Goal: Task Accomplishment & Management: Manage account settings

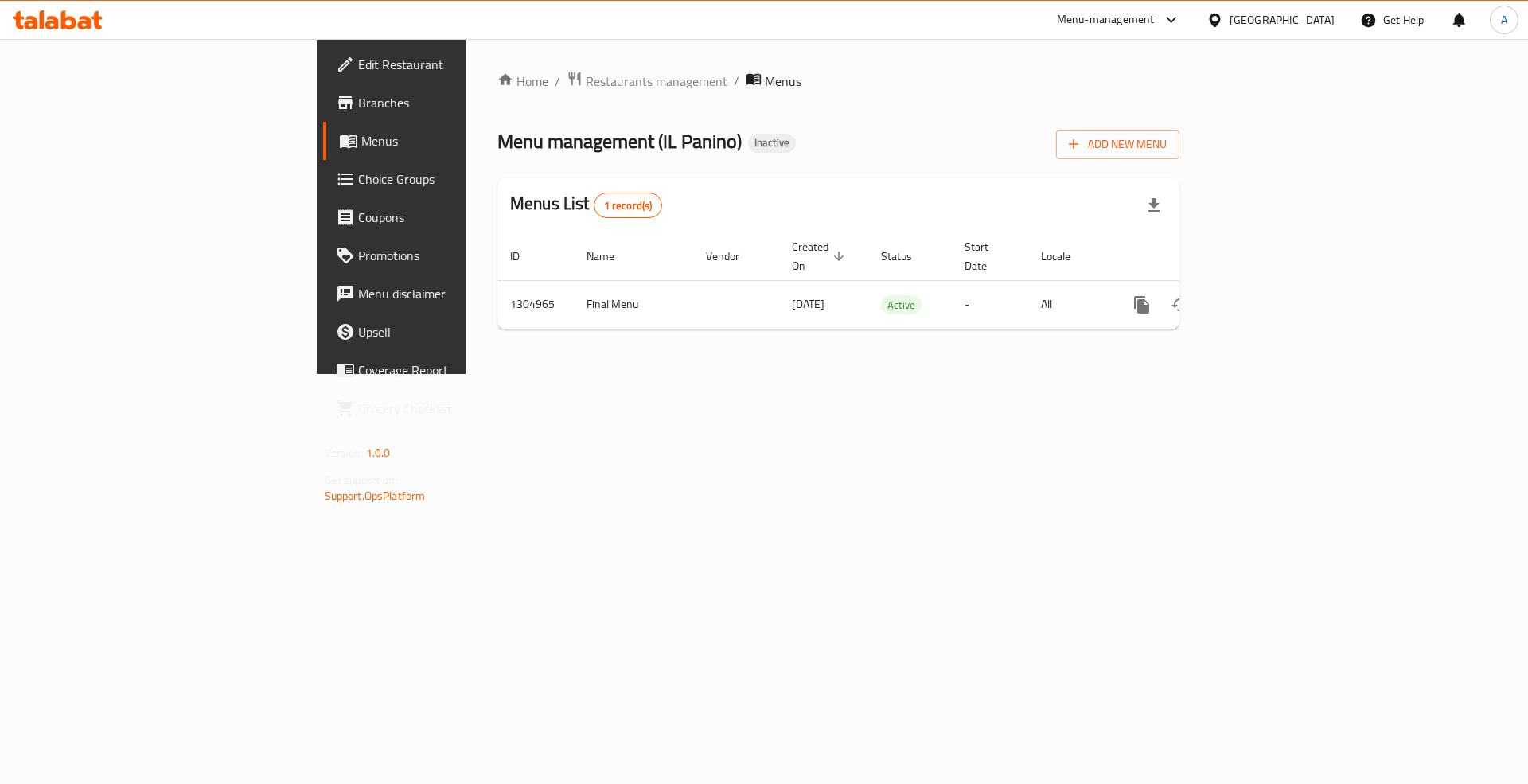
click at [1321, 23] on div "Oman" at bounding box center [1282, 20] width 105 height 18
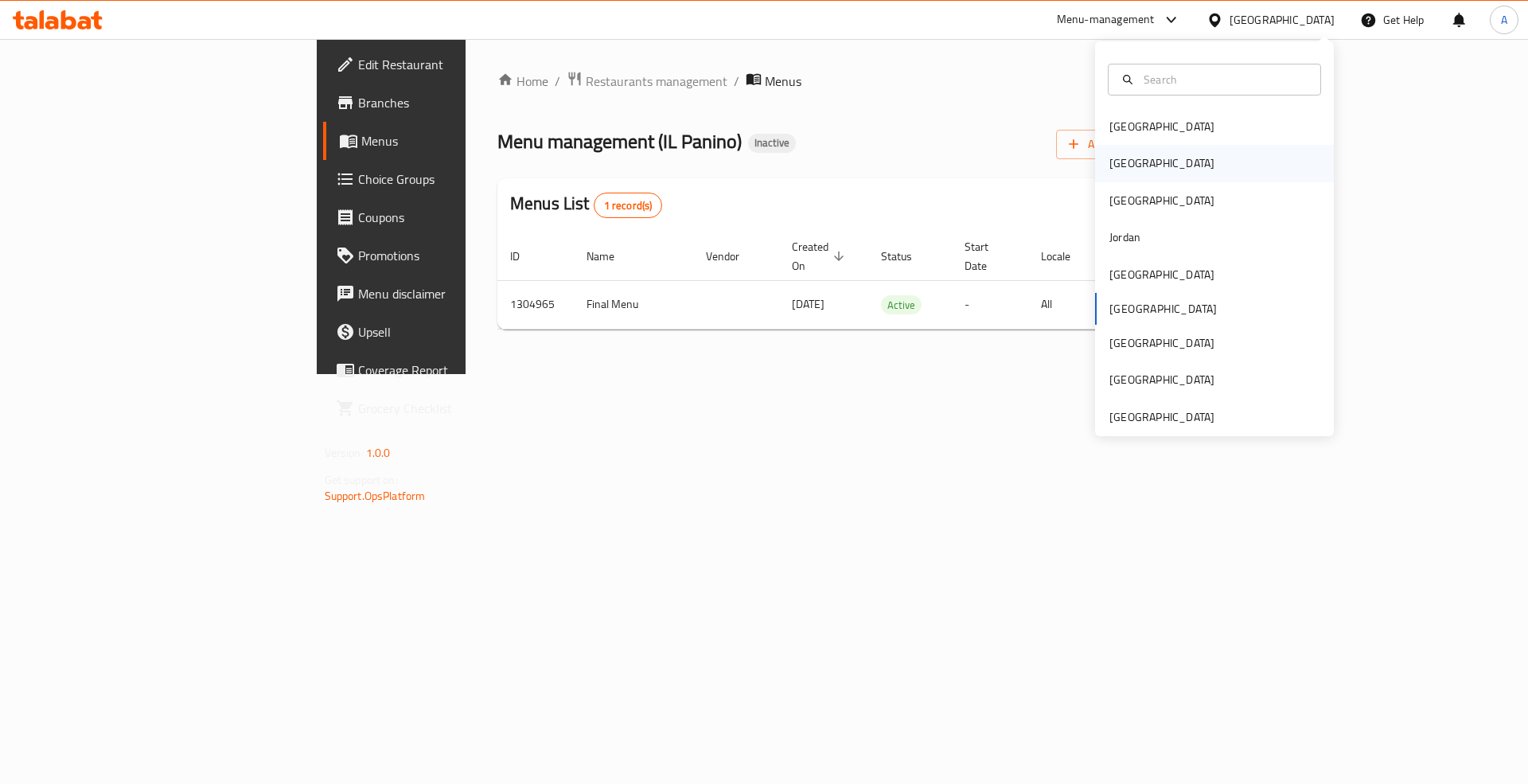
click at [1109, 160] on div "[GEOGRAPHIC_DATA]" at bounding box center [1162, 163] width 105 height 18
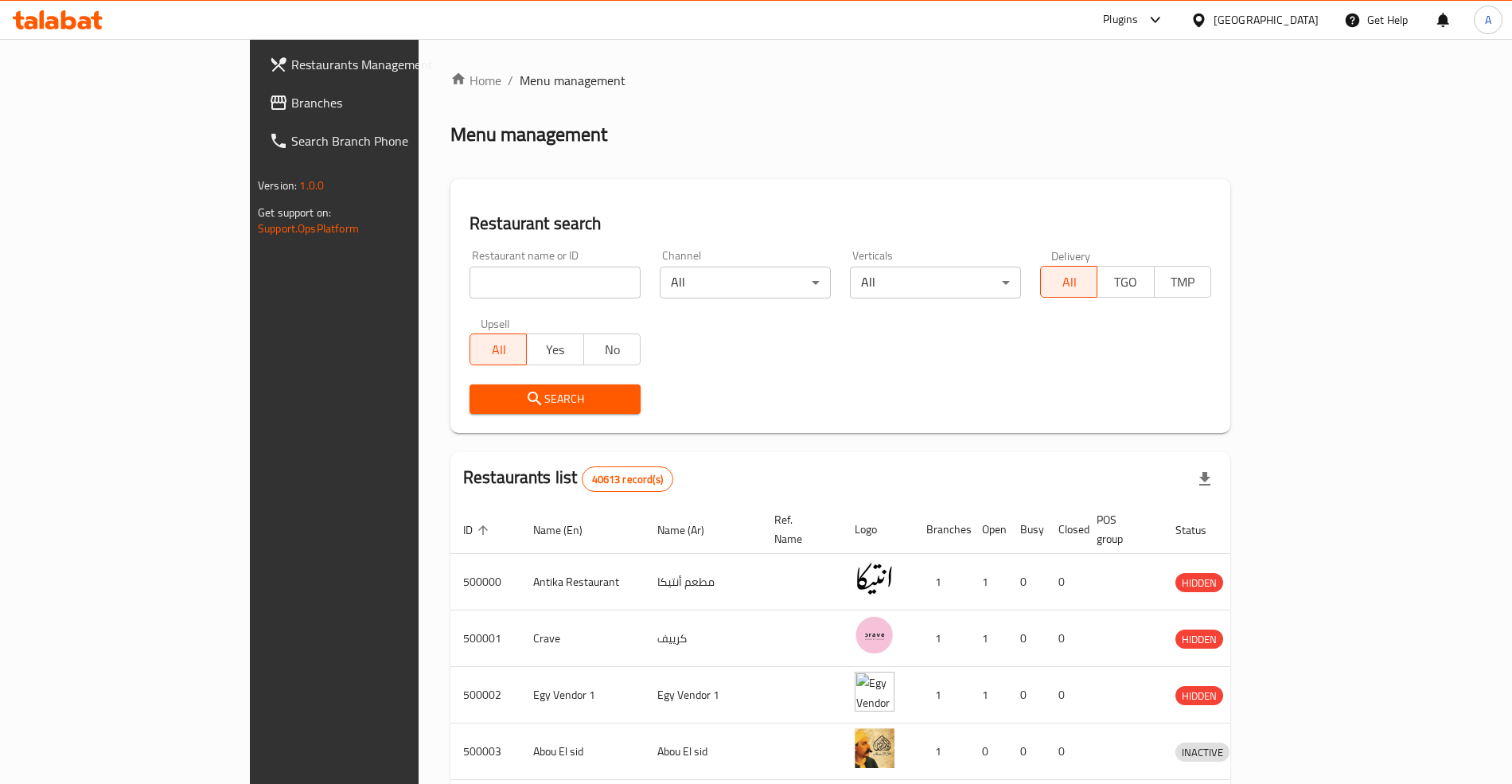
click at [291, 96] on span "Branches" at bounding box center [390, 102] width 198 height 19
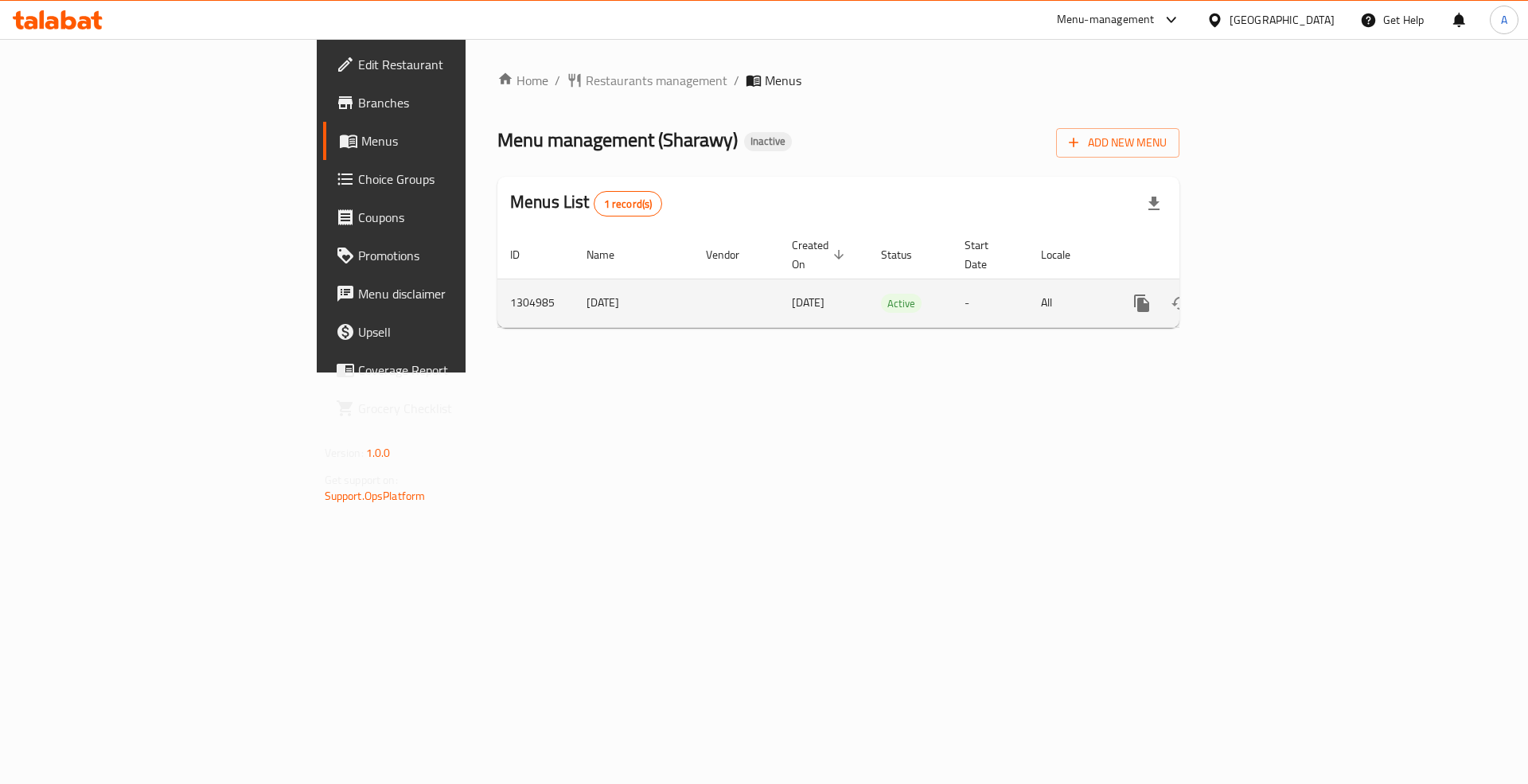
click at [1276, 284] on link "enhanced table" at bounding box center [1256, 303] width 38 height 38
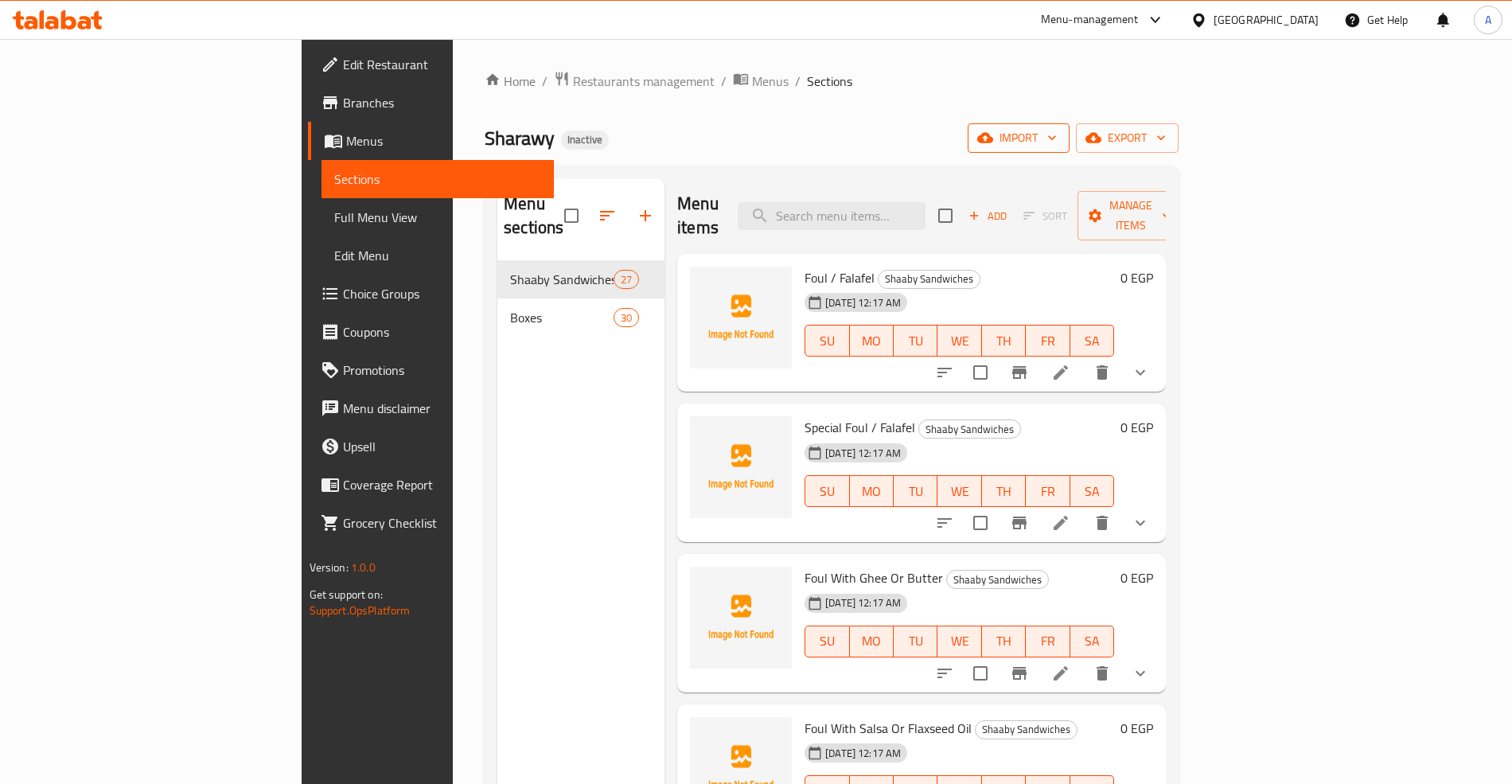
click at [1057, 134] on span "import" at bounding box center [1018, 138] width 77 height 20
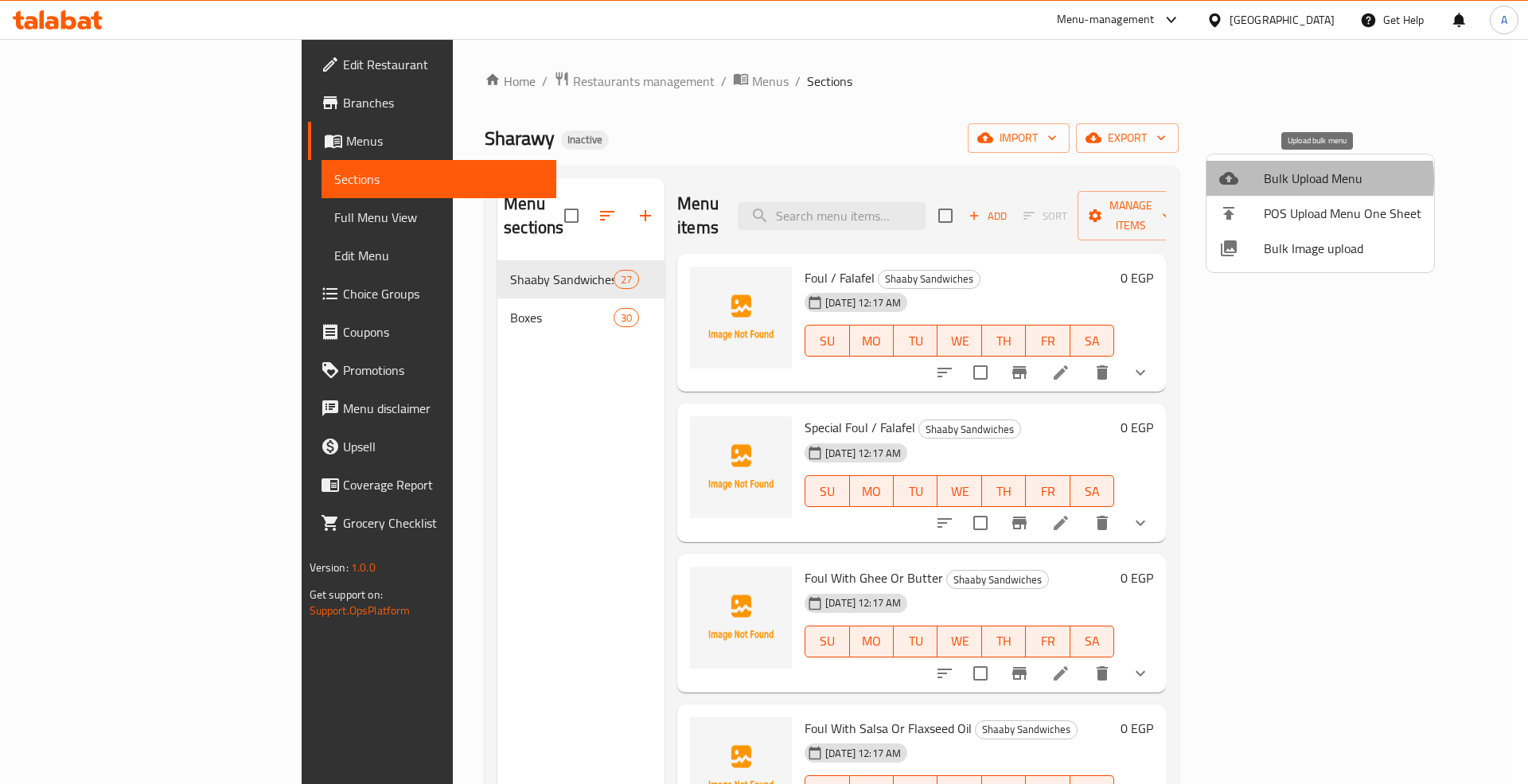
click at [1297, 180] on span "Bulk Upload Menu" at bounding box center [1343, 177] width 158 height 19
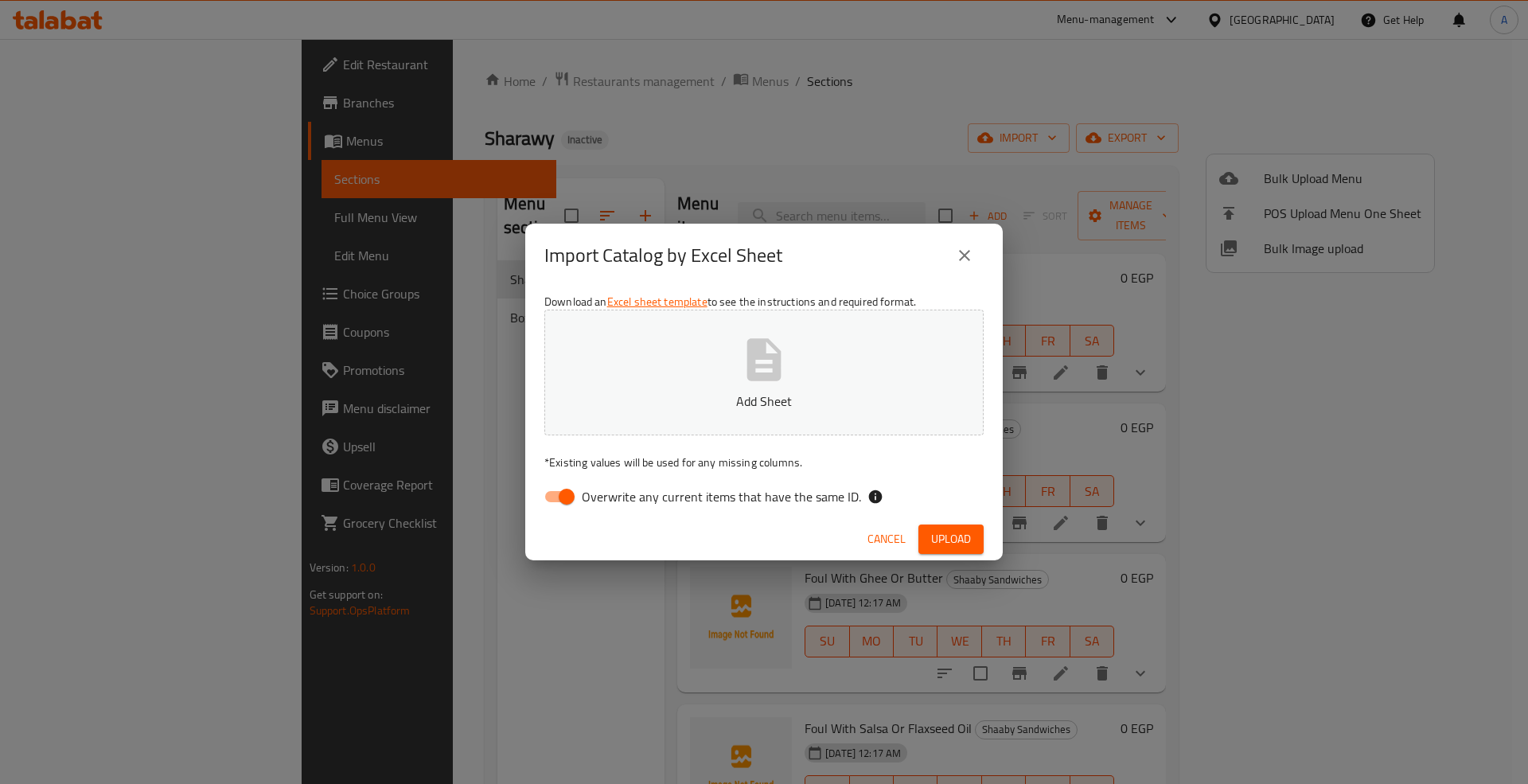
click at [641, 491] on span "Overwrite any current items that have the same ID." at bounding box center [722, 496] width 280 height 19
click at [612, 491] on input "Overwrite any current items that have the same ID." at bounding box center [567, 496] width 91 height 30
checkbox input "false"
click at [971, 536] on button "Upload" at bounding box center [951, 539] width 65 height 29
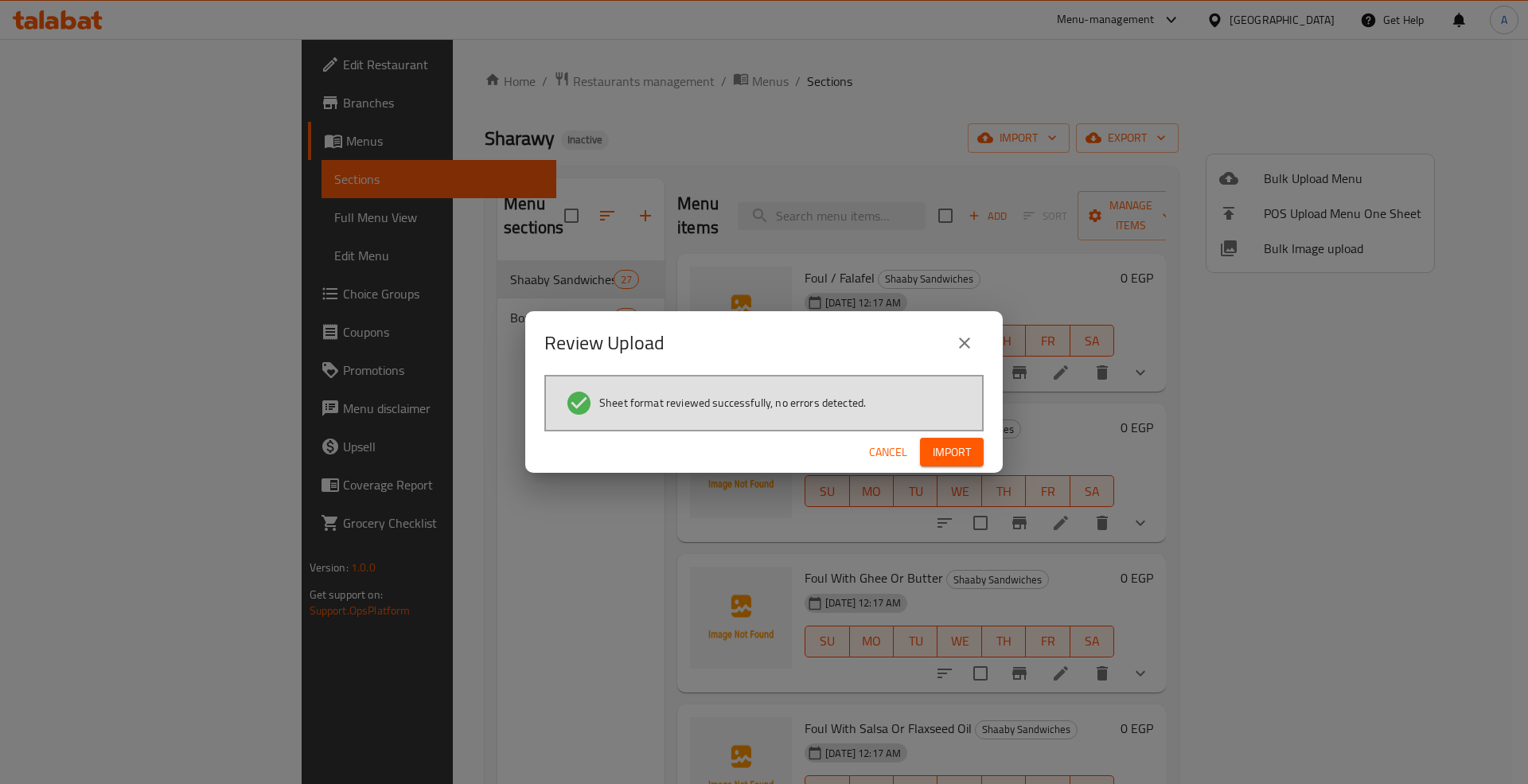
click at [944, 453] on span "Import" at bounding box center [952, 453] width 38 height 20
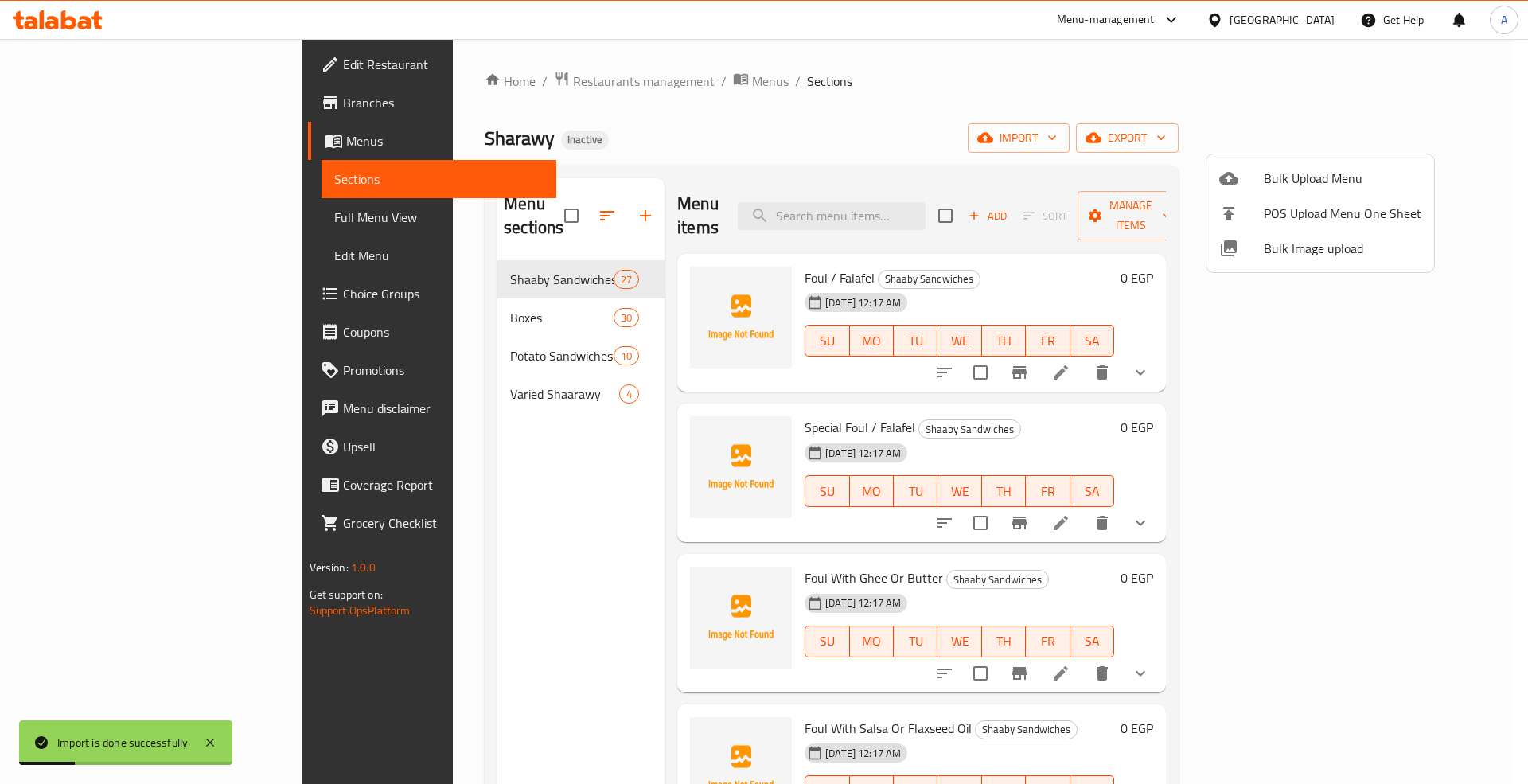
click at [121, 216] on div at bounding box center [764, 392] width 1528 height 784
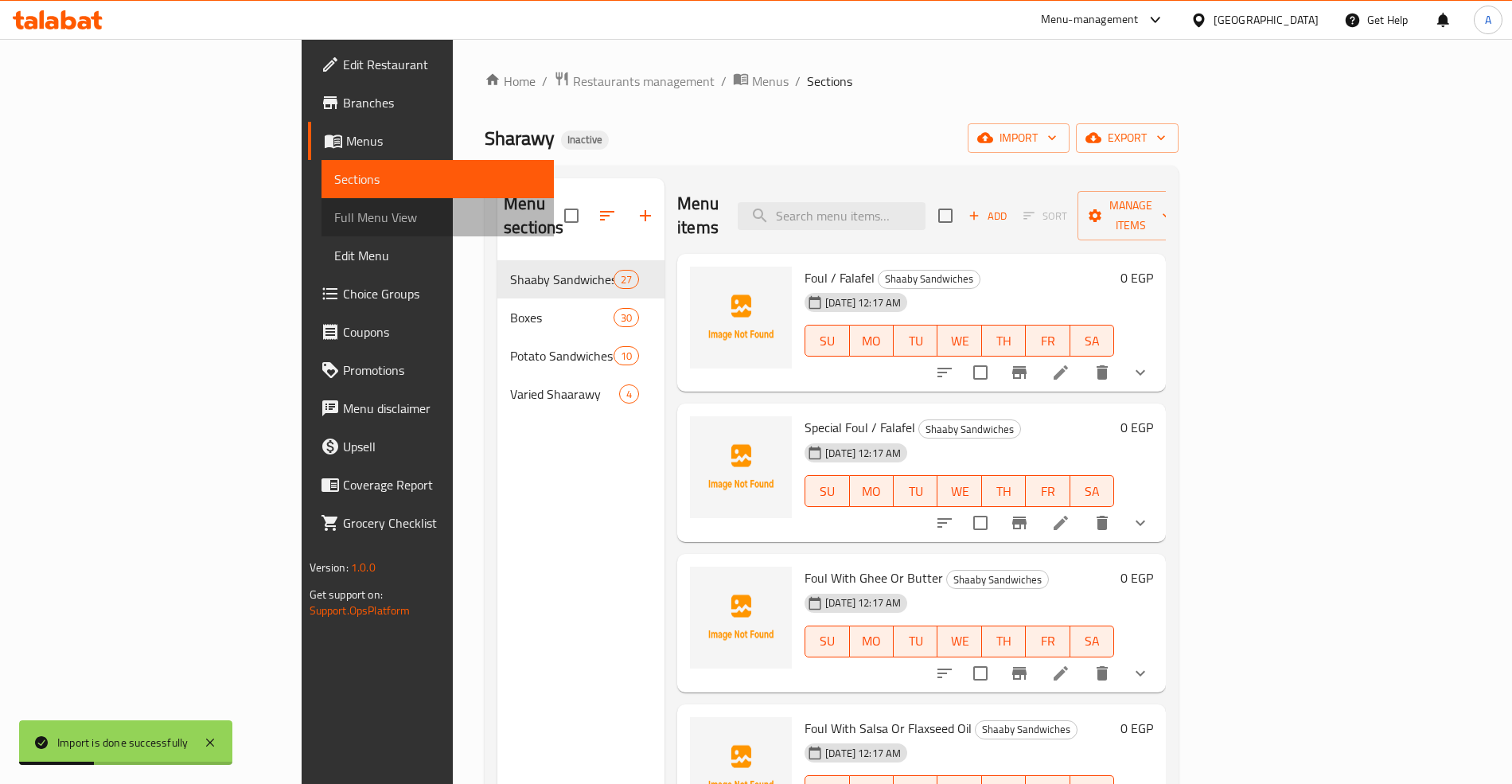
click at [334, 217] on span "Full Menu View" at bounding box center [437, 216] width 207 height 19
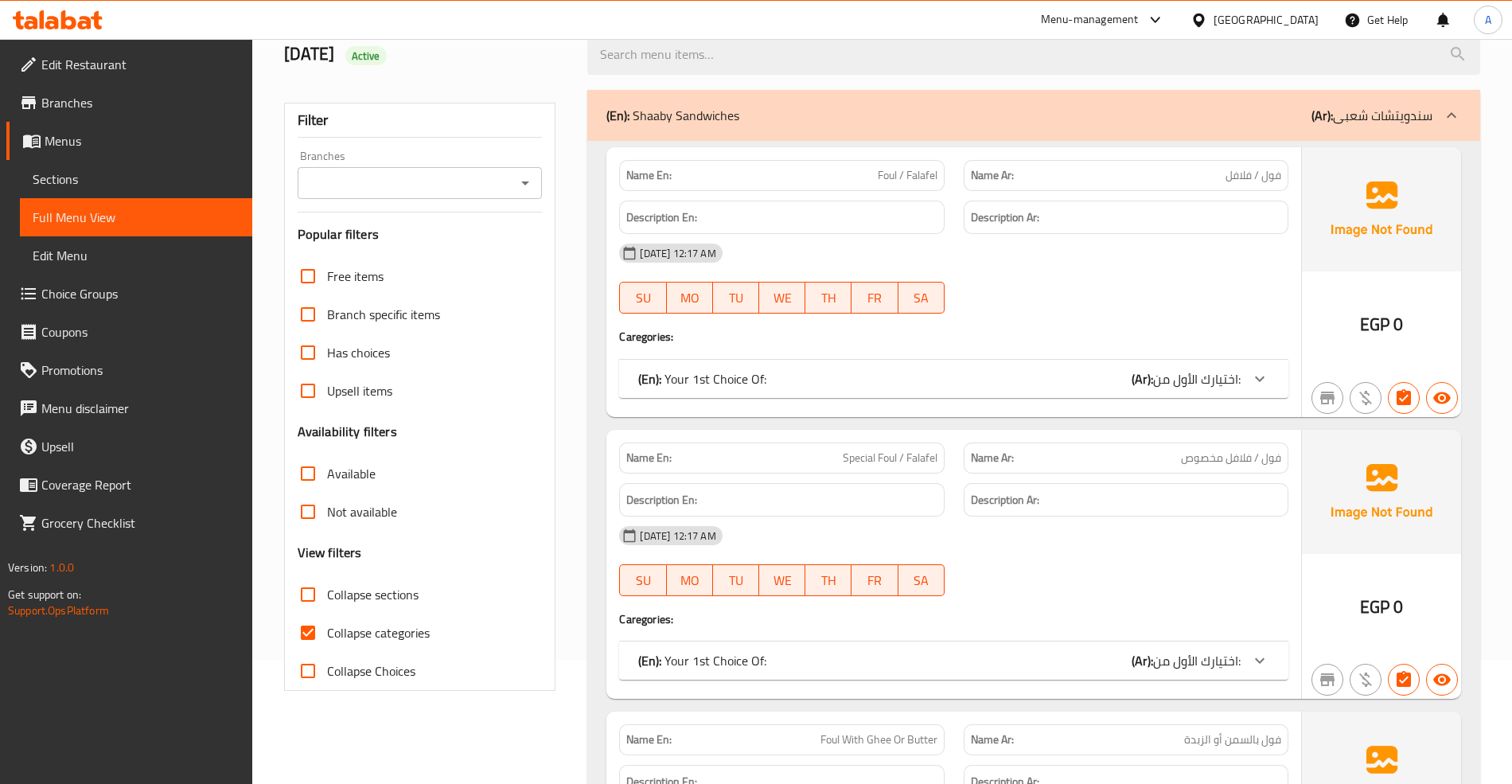
scroll to position [212, 0]
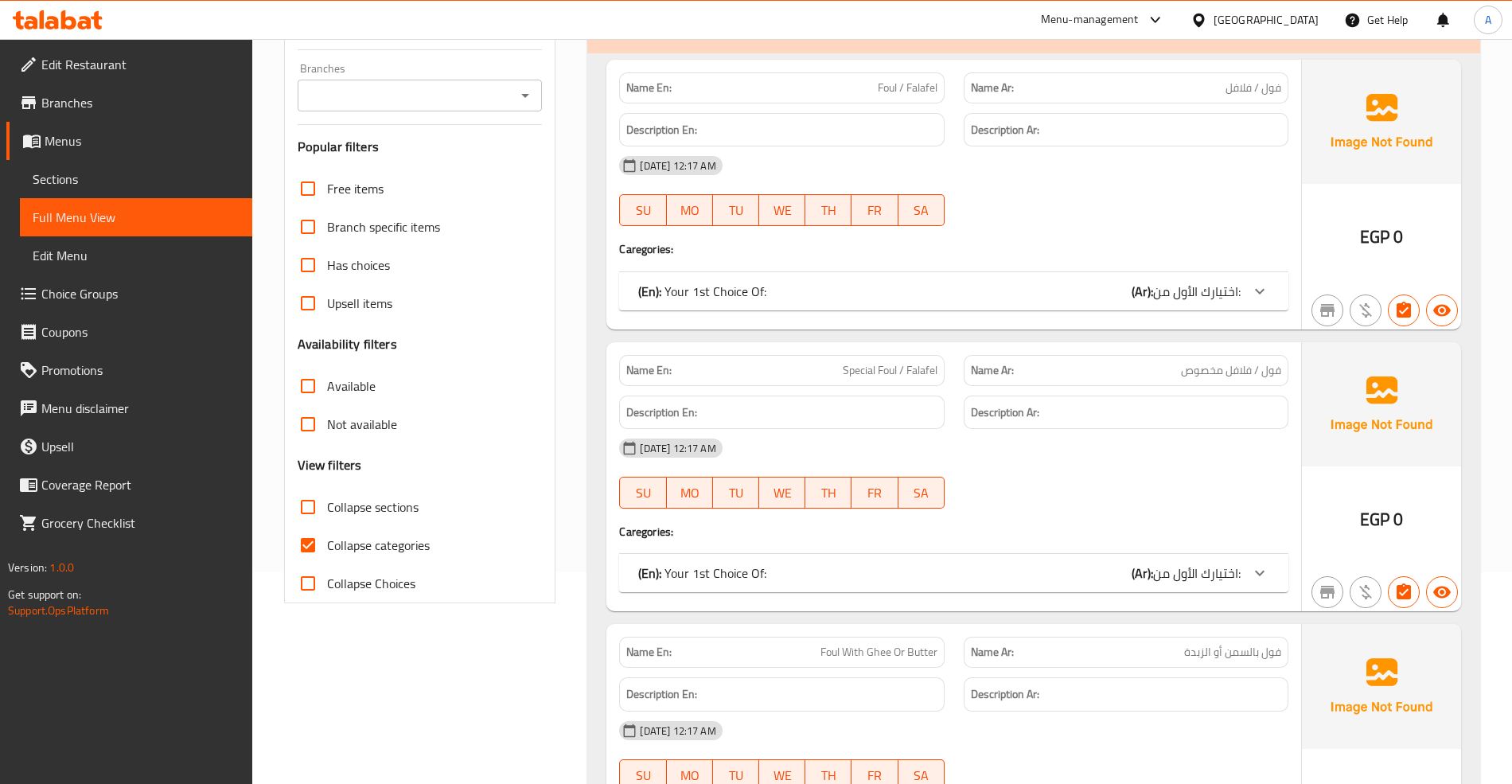
click at [364, 545] on span "Collapse categories" at bounding box center [378, 544] width 102 height 19
click at [327, 545] on input "Collapse categories" at bounding box center [307, 544] width 38 height 38
checkbox input "false"
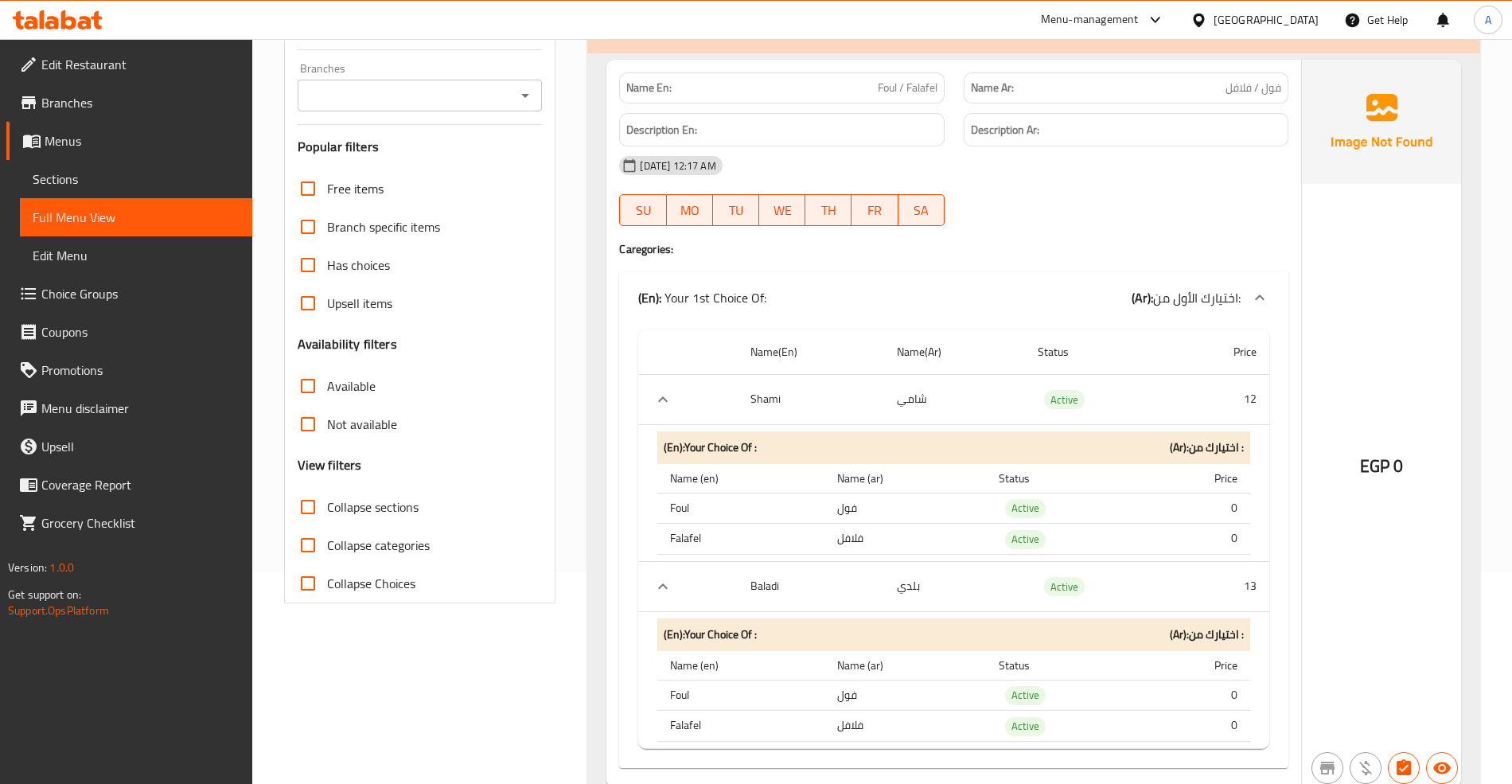
scroll to position [848, 0]
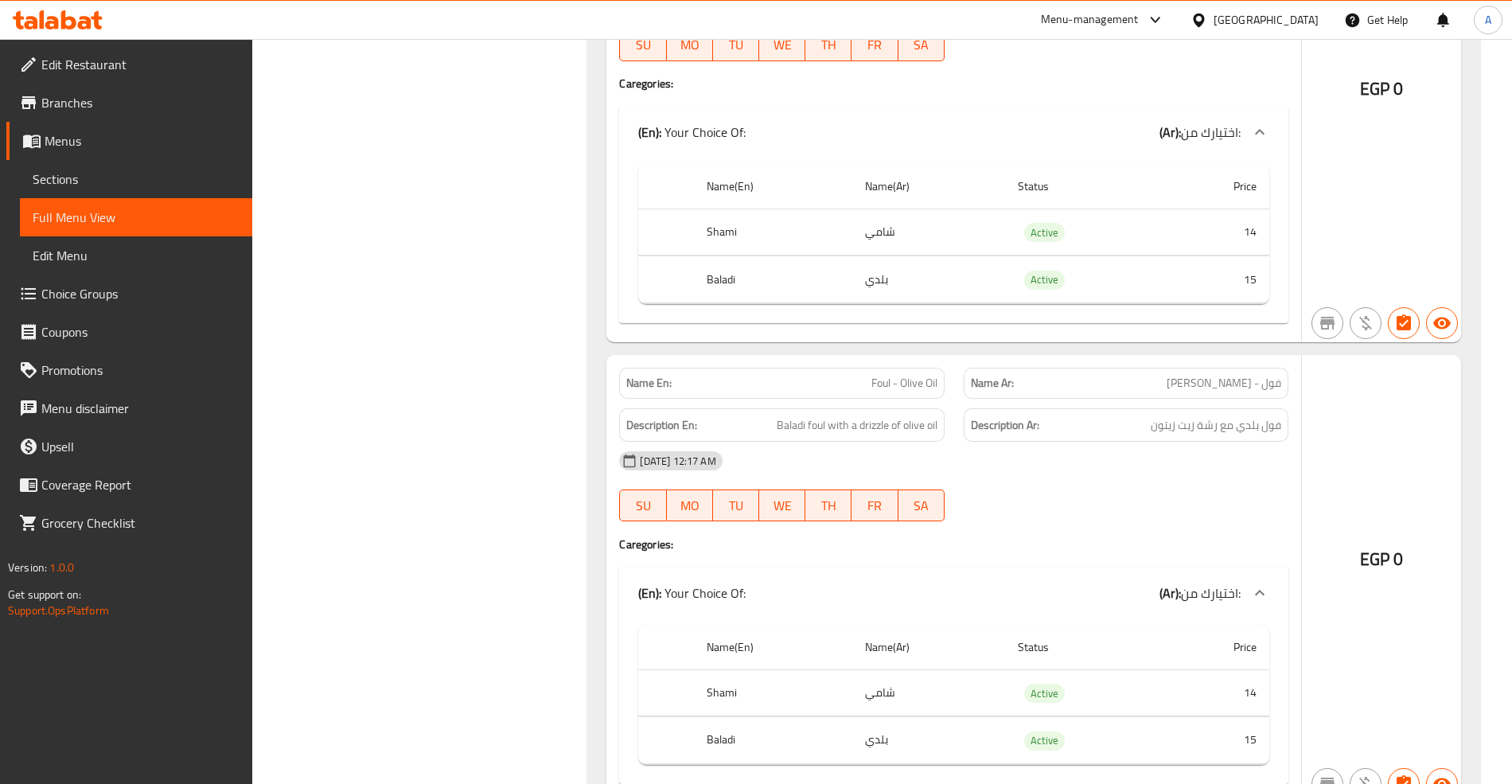
drag, startPoint x: 1143, startPoint y: 147, endPoint x: 1184, endPoint y: 825, distance: 679.2
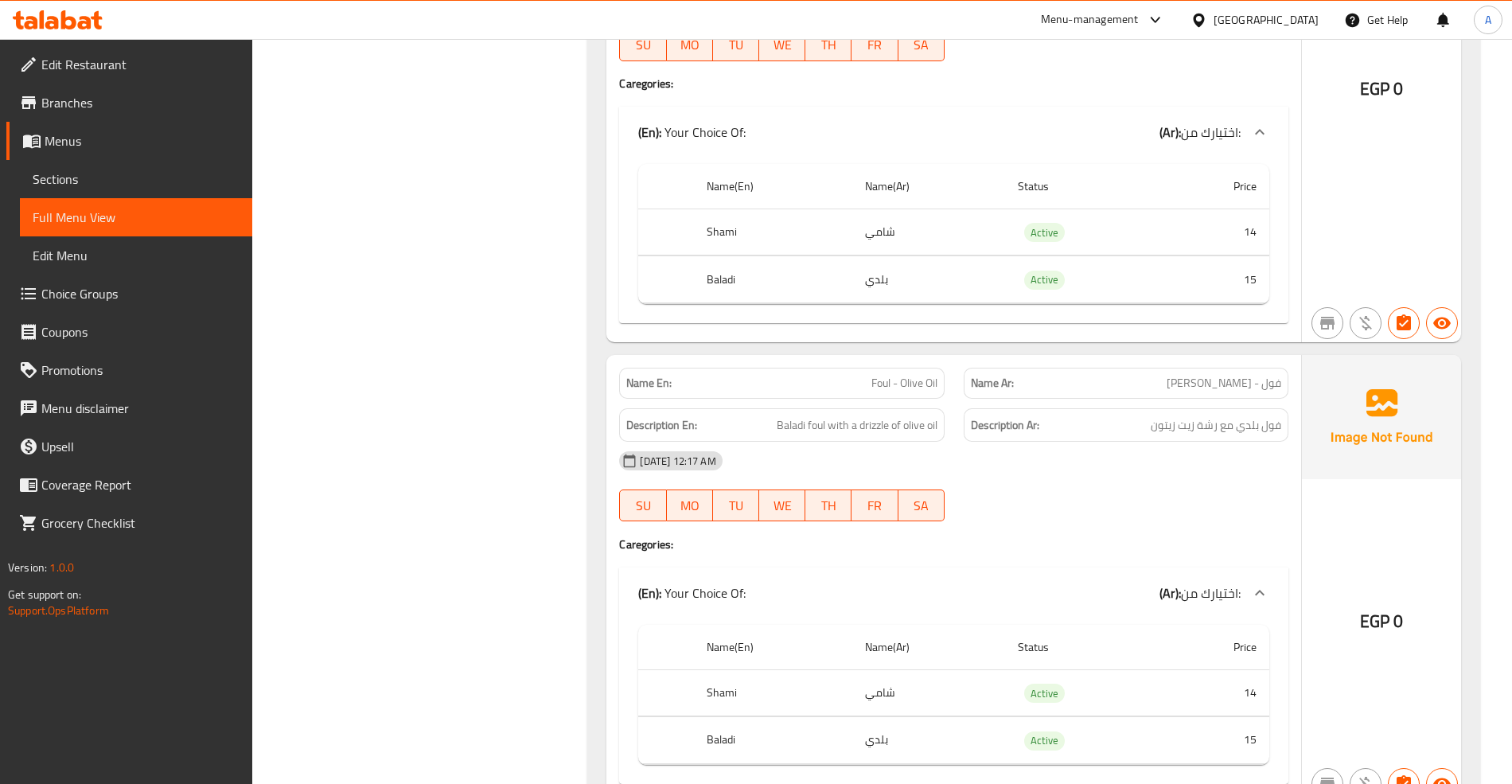
scroll to position [13052, 0]
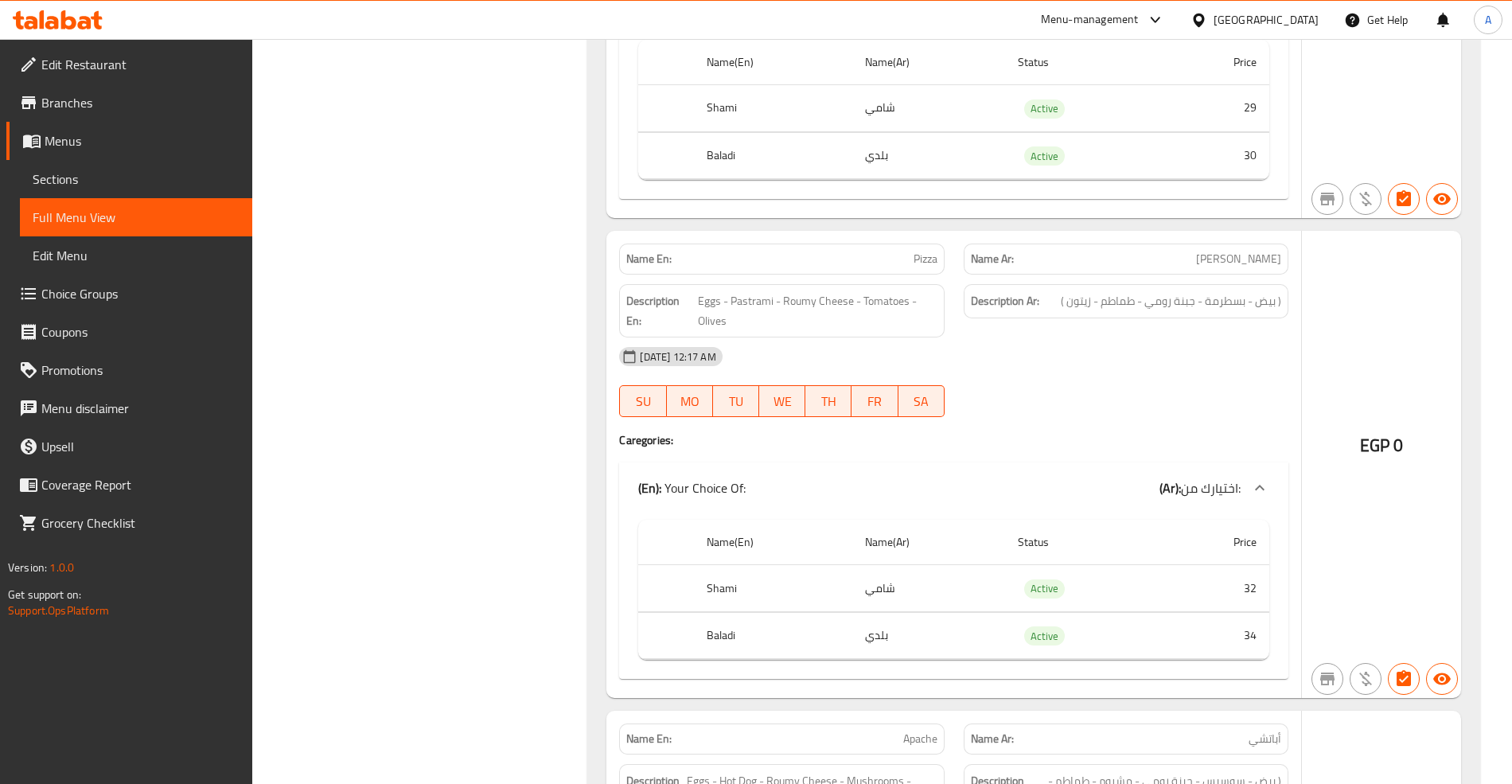
drag, startPoint x: 1107, startPoint y: 461, endPoint x: 1125, endPoint y: 102, distance: 359.5
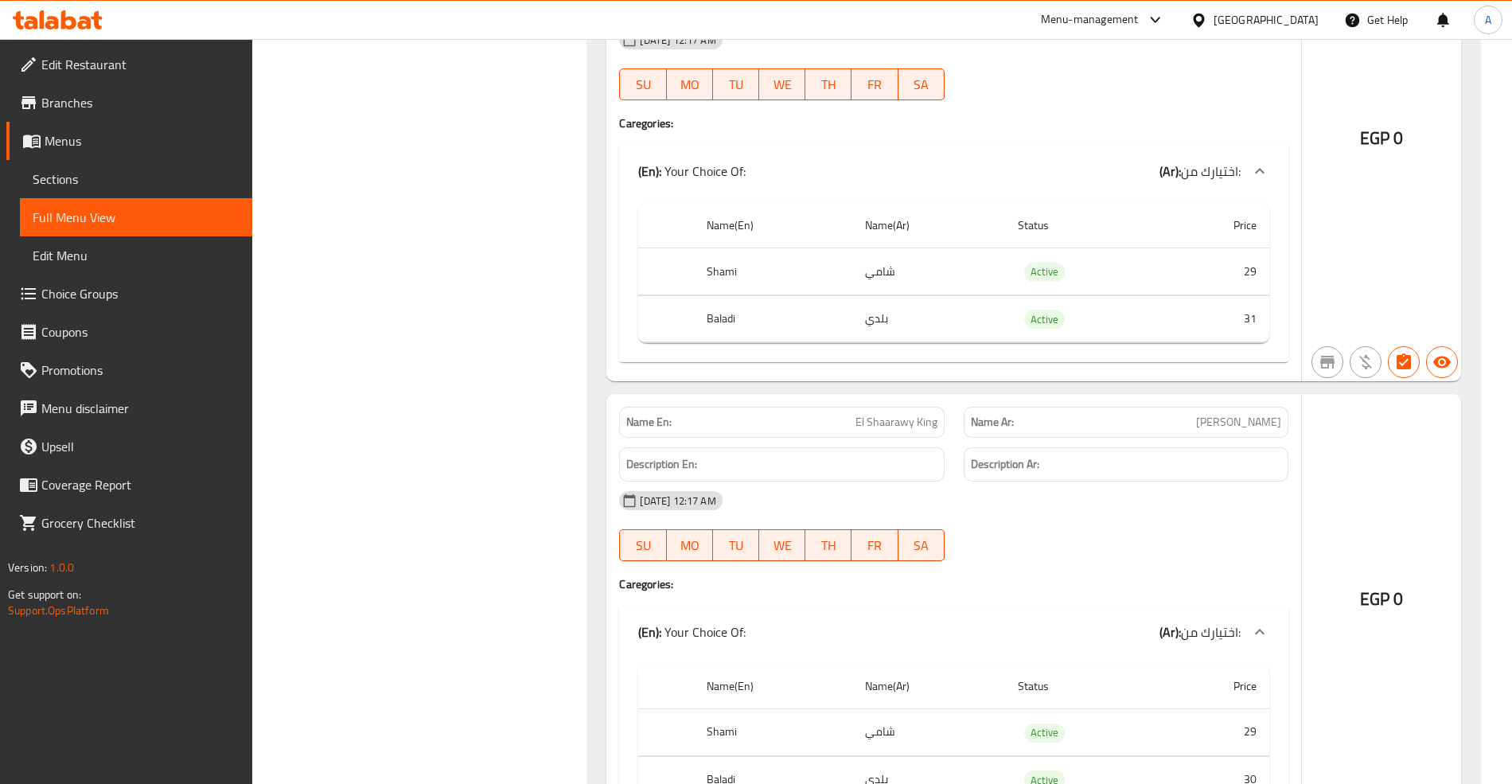
drag, startPoint x: 1125, startPoint y: 102, endPoint x: 1125, endPoint y: -71, distance: 173.0
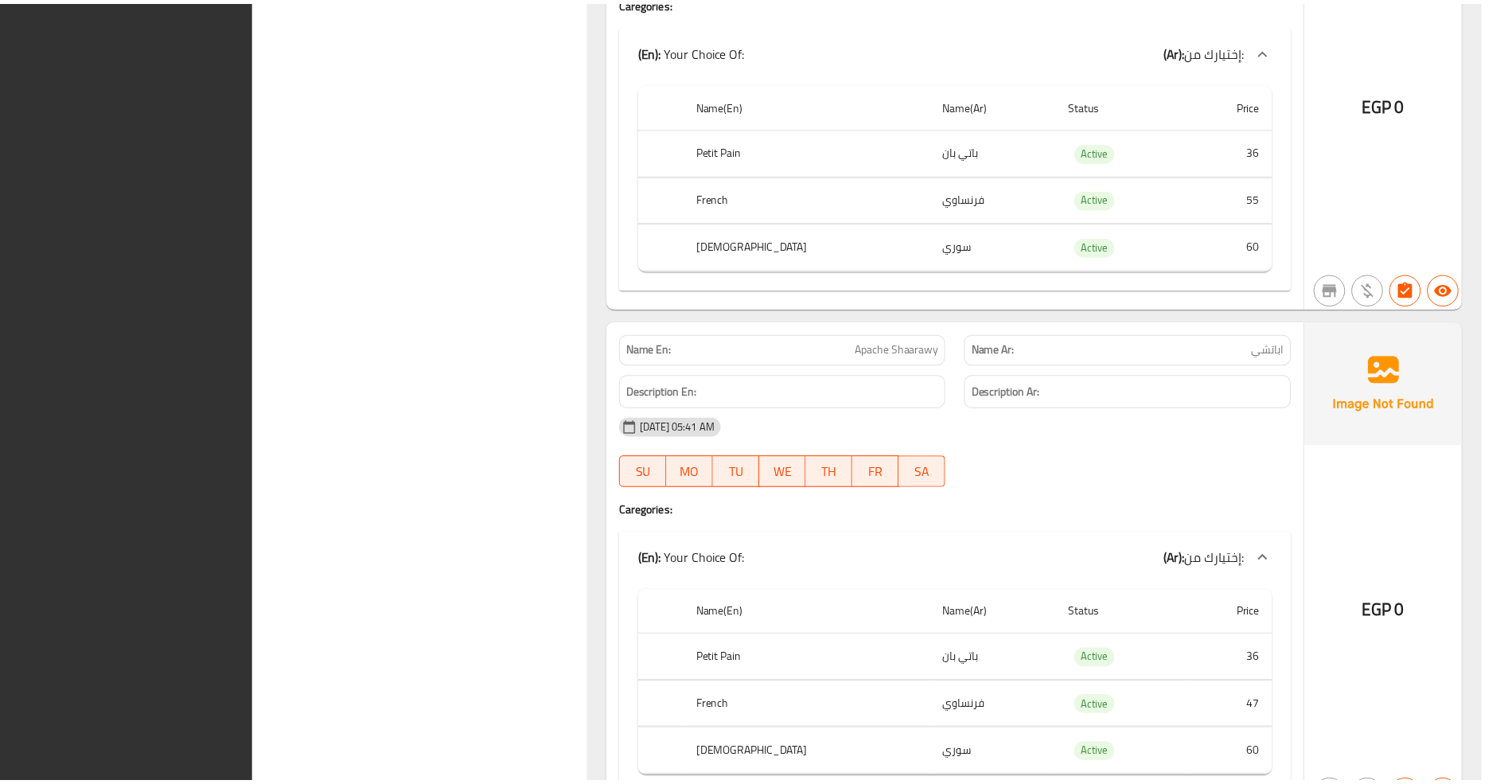
scroll to position [35806, 0]
